Goal: Find specific page/section: Find specific page/section

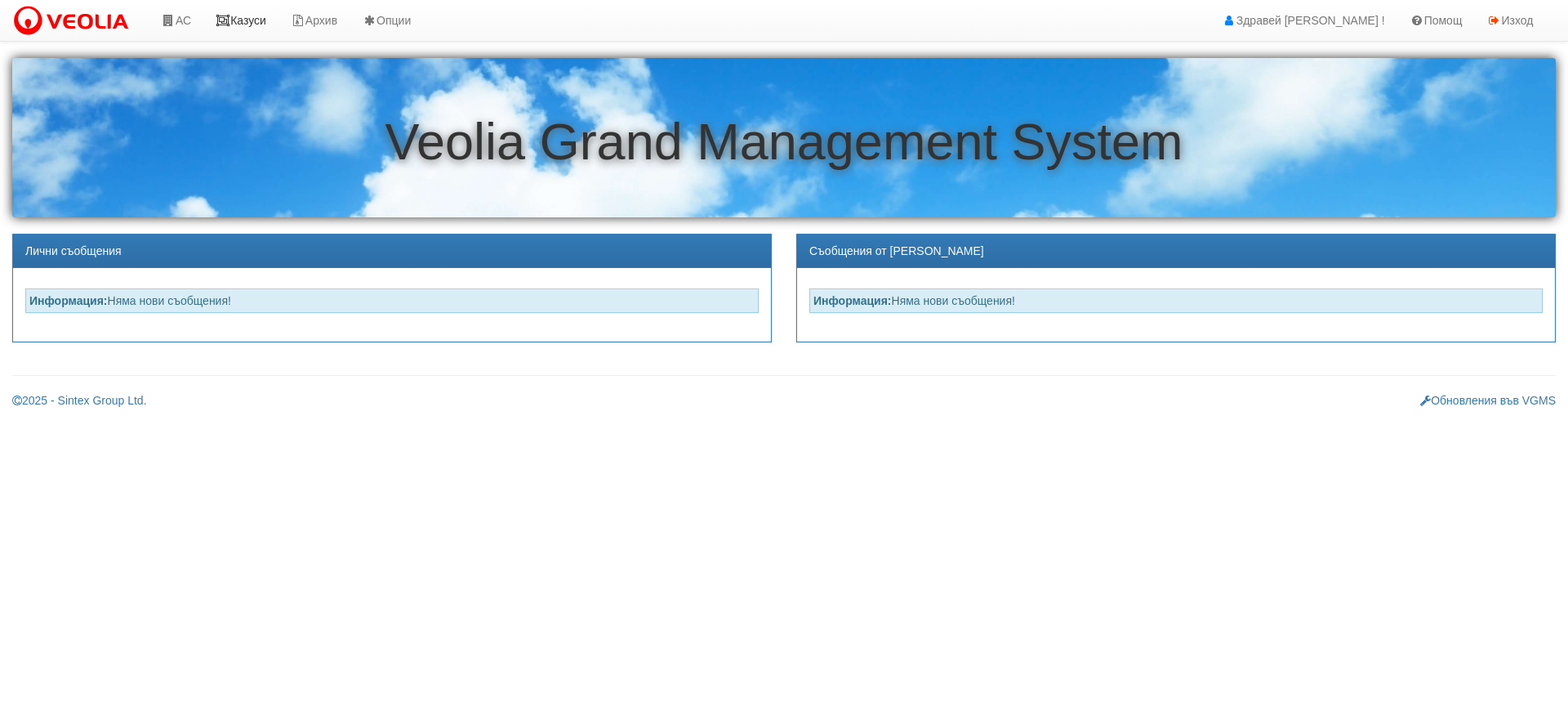
click at [239, 22] on link "Казуси" at bounding box center [241, 20] width 75 height 41
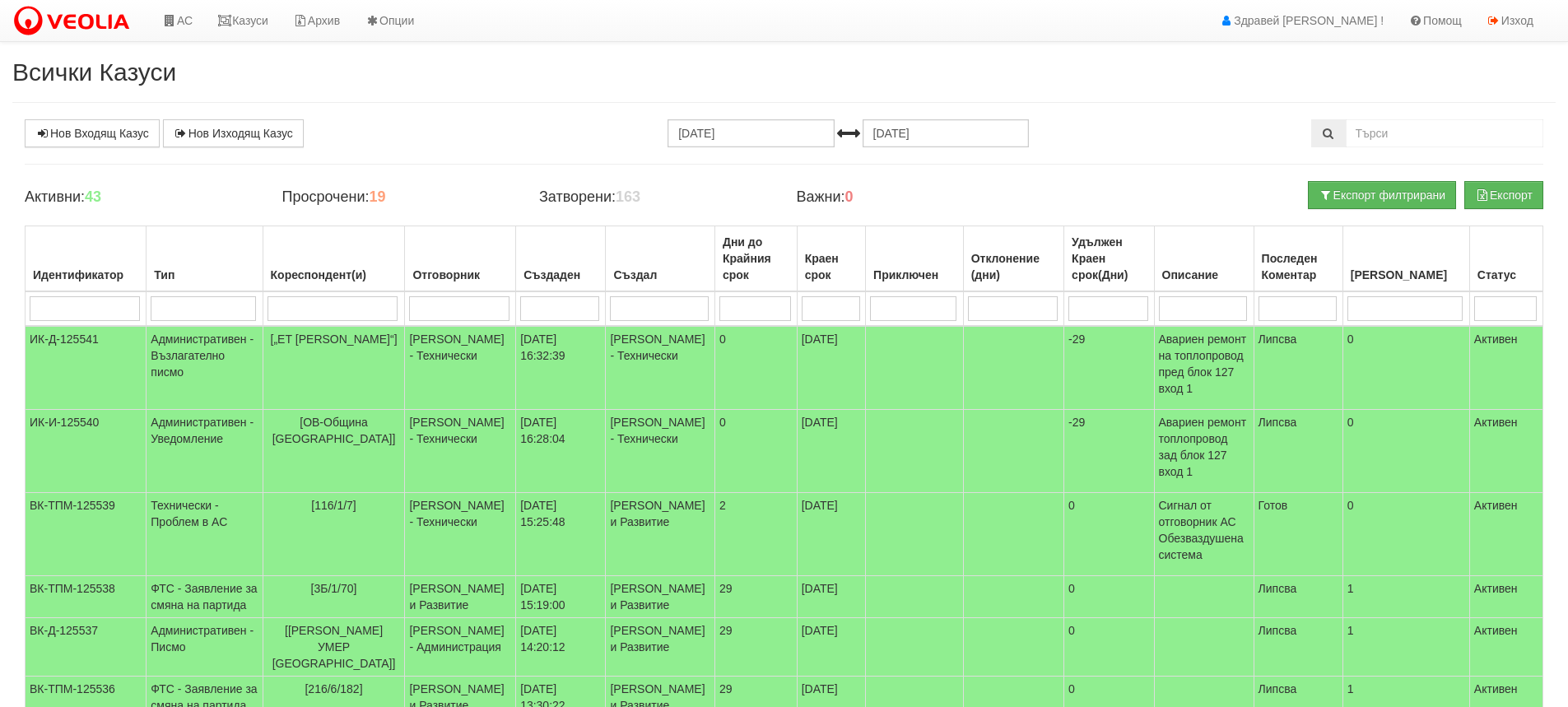
click at [343, 299] on input "search" at bounding box center [332, 309] width 130 height 25
type input "11"
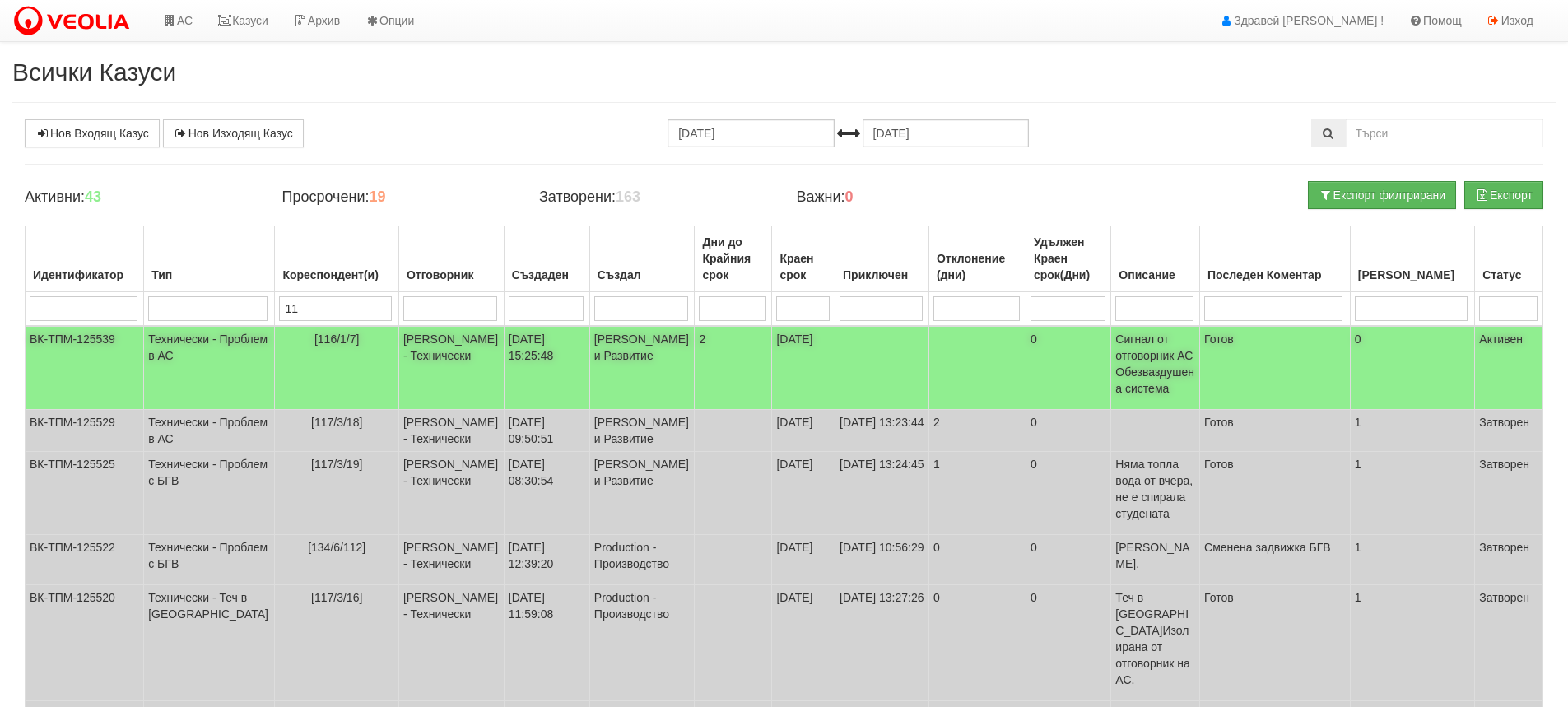
click at [301, 353] on td "[116/1/7]" at bounding box center [337, 367] width 124 height 84
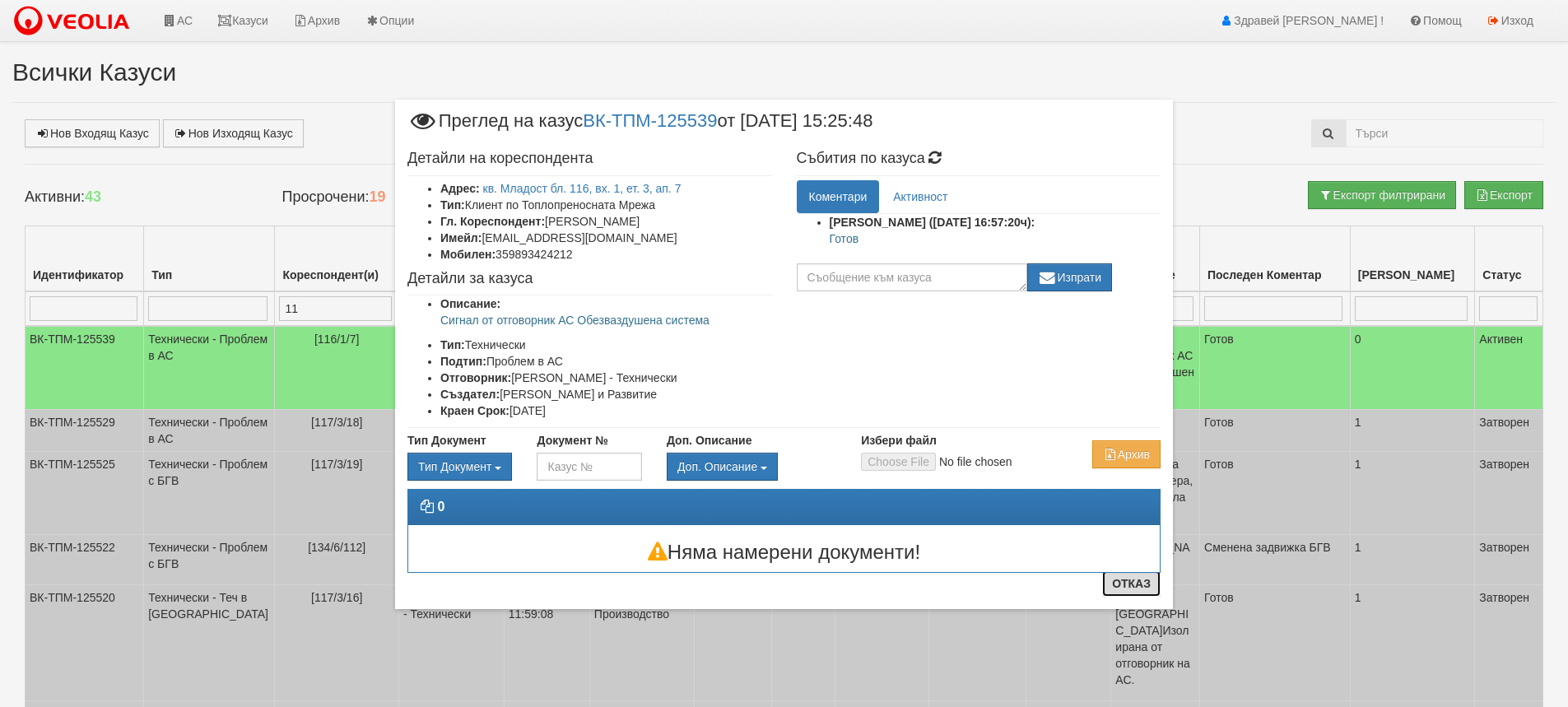
click at [1133, 586] on button "Отказ" at bounding box center [1131, 582] width 58 height 26
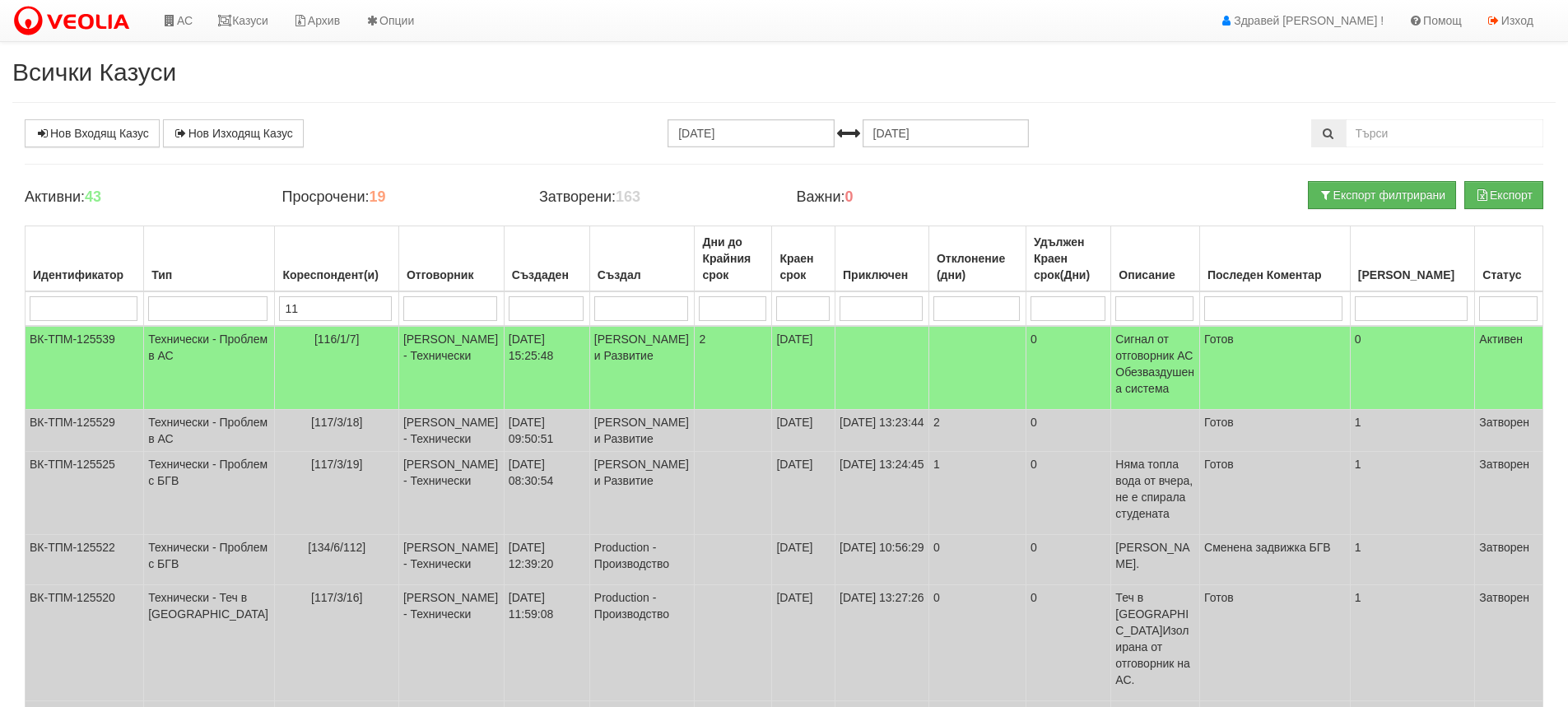
click at [279, 314] on input "11" at bounding box center [335, 309] width 113 height 25
type input "1"
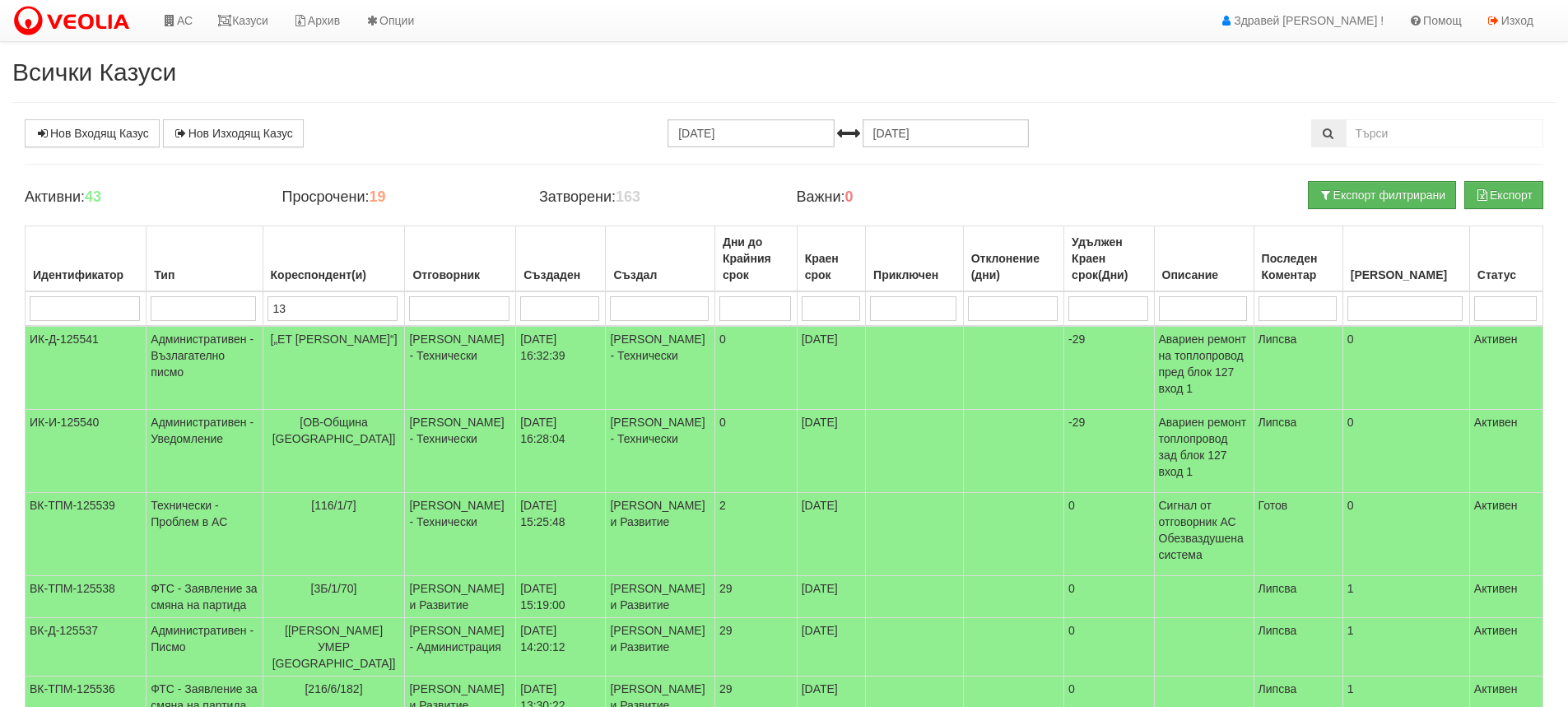
type input "134"
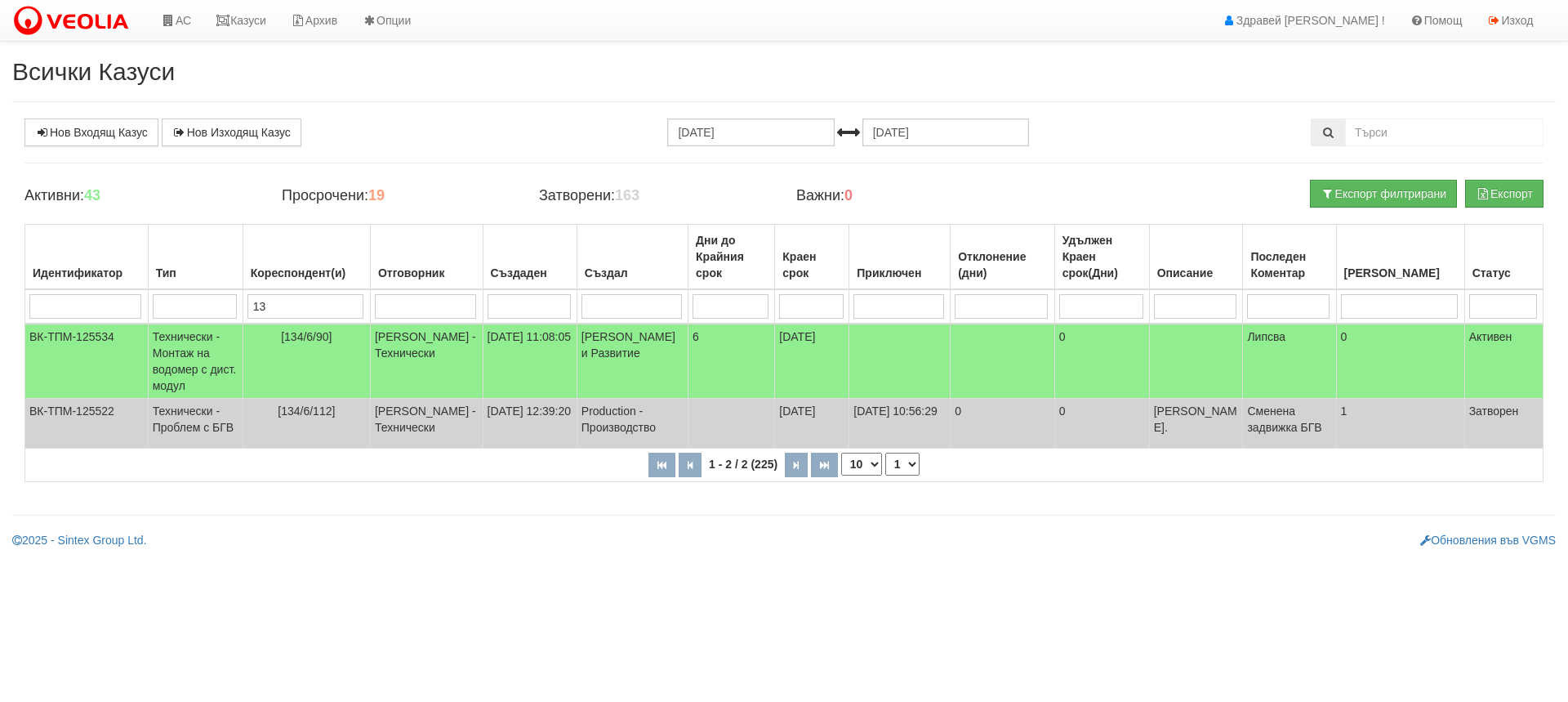
type input "1"
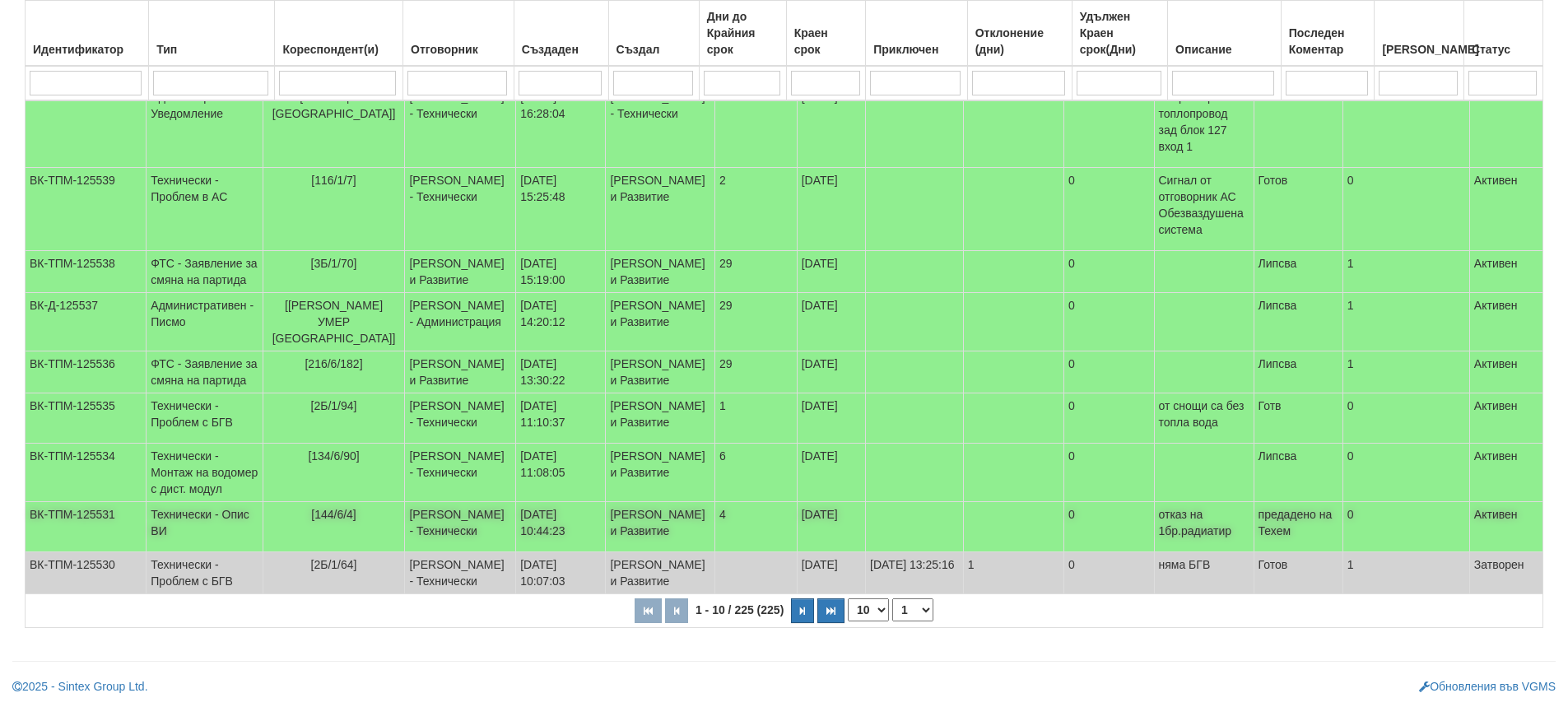
scroll to position [440, 0]
click at [799, 605] on button "button" at bounding box center [803, 610] width 23 height 25
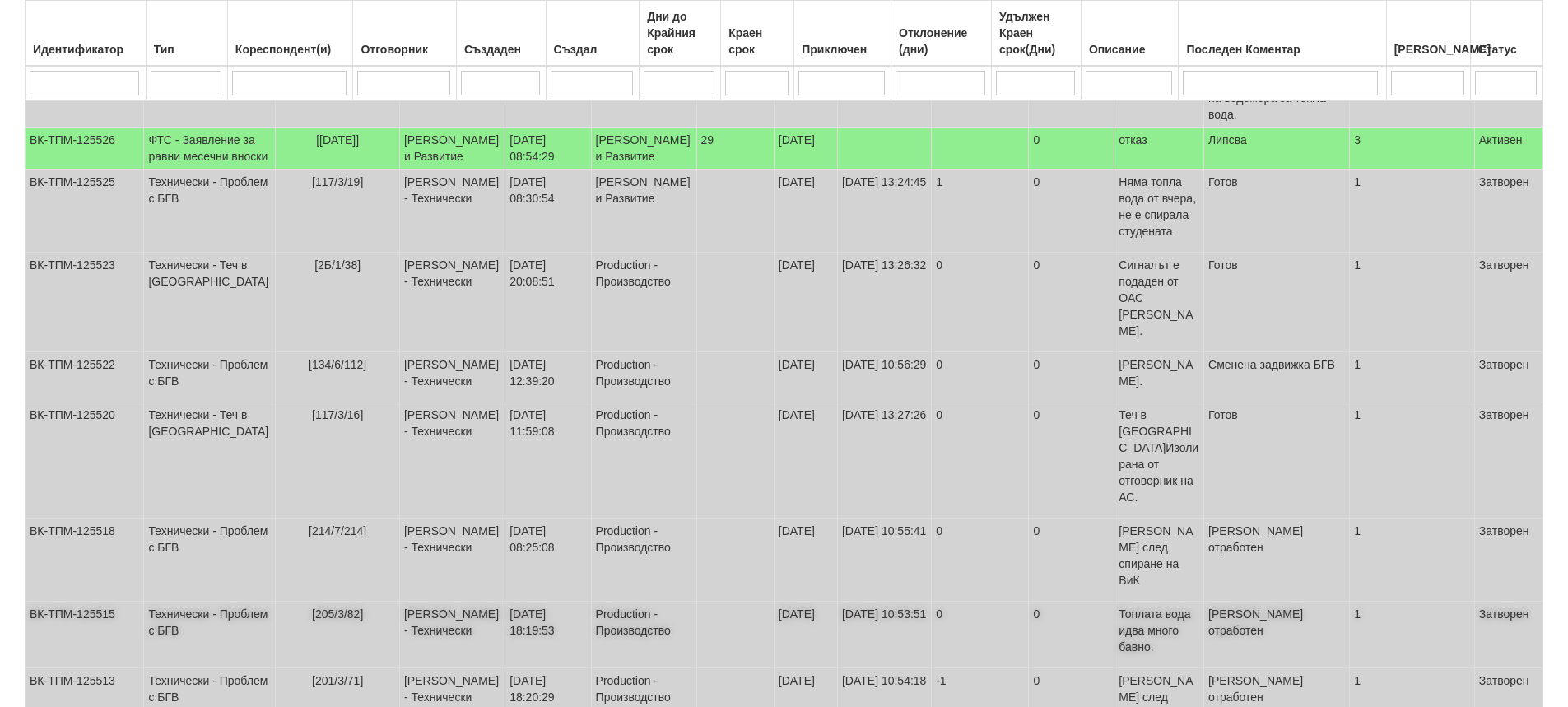
scroll to position [588, 0]
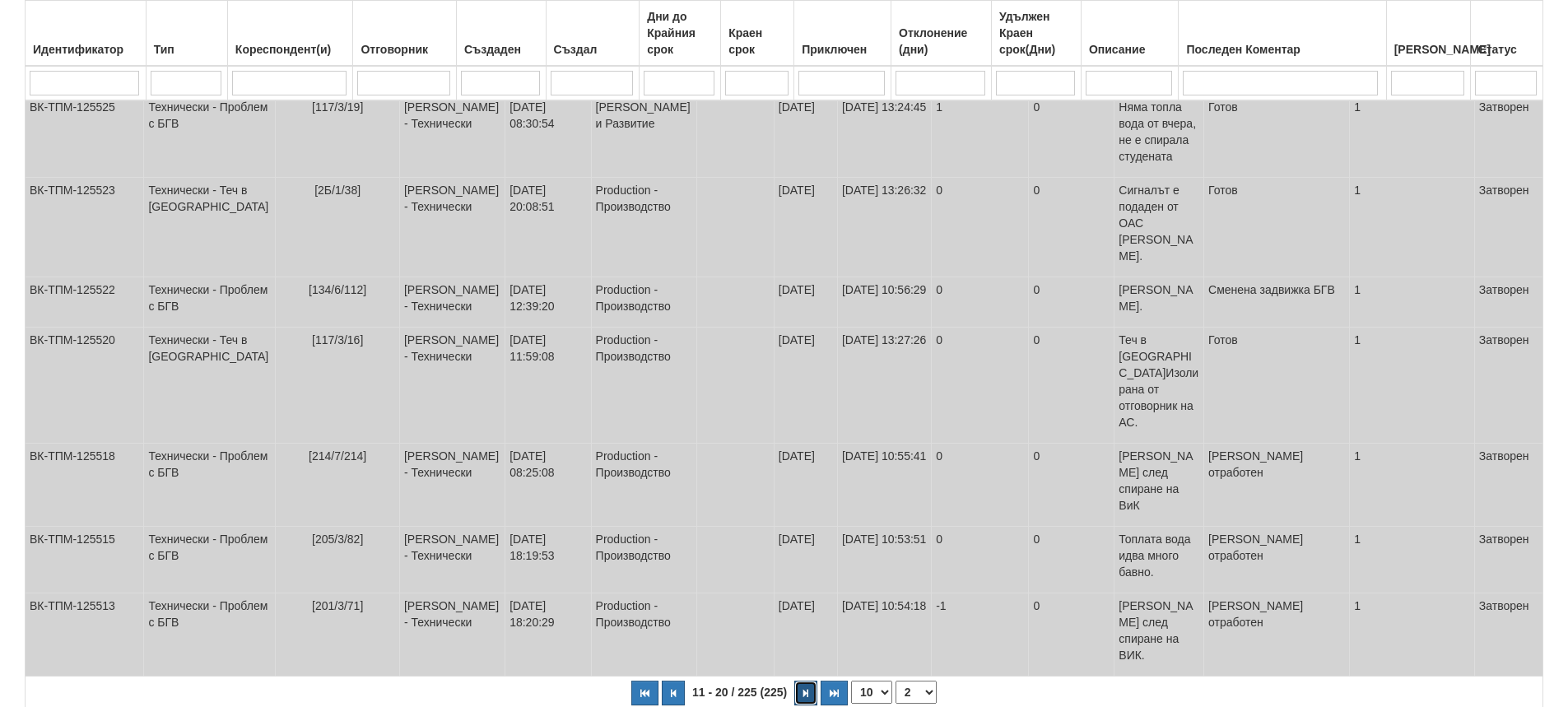
click at [804, 681] on button "button" at bounding box center [806, 693] width 23 height 25
select select "3"
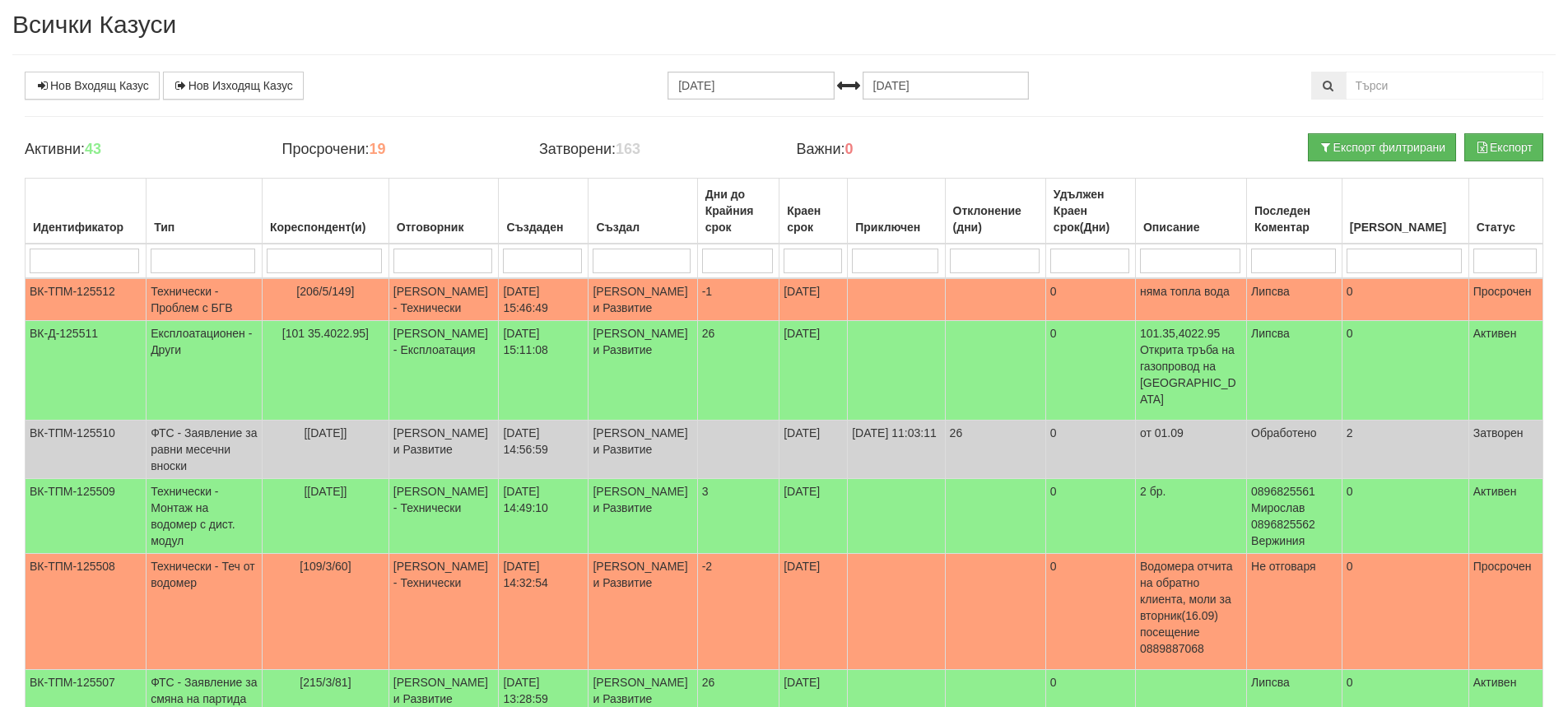
scroll to position [0, 0]
